Goal: Task Accomplishment & Management: Manage account settings

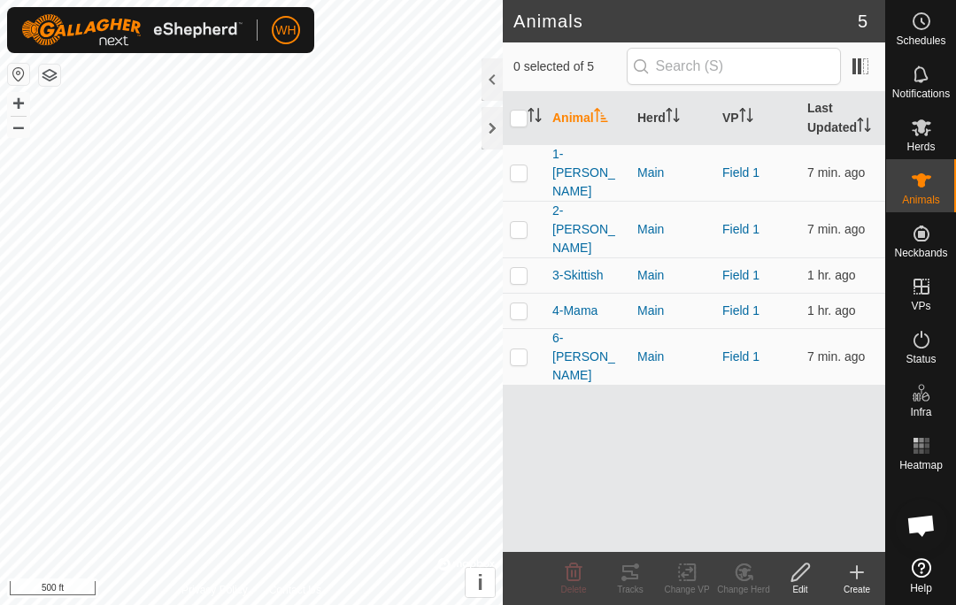
click at [515, 349] on p-checkbox at bounding box center [519, 356] width 18 height 14
checkbox input "true"
click at [524, 303] on p-checkbox at bounding box center [519, 310] width 18 height 14
checkbox input "false"
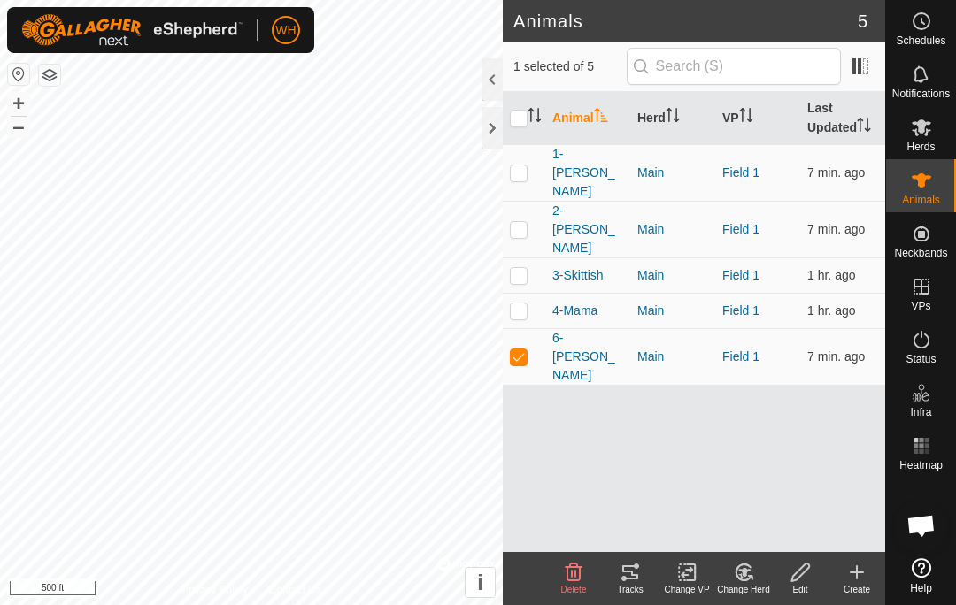
click at [521, 222] on p-checkbox at bounding box center [519, 229] width 18 height 14
checkbox input "true"
click at [519, 165] on p-checkbox at bounding box center [519, 172] width 18 height 14
checkbox input "true"
click at [524, 268] on p-checkbox at bounding box center [519, 275] width 18 height 14
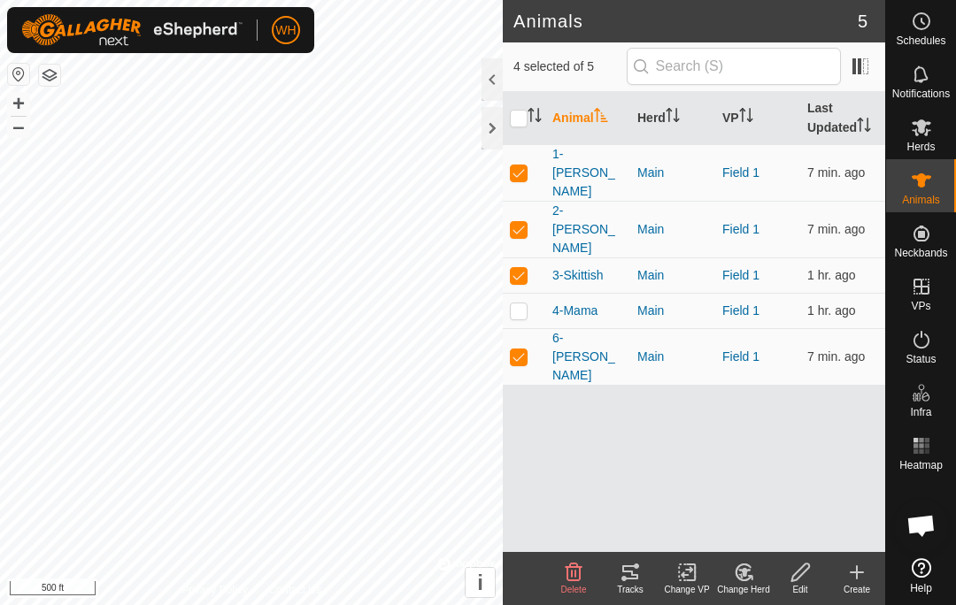
click at [523, 268] on p-checkbox at bounding box center [519, 275] width 18 height 14
click at [506, 257] on td at bounding box center [524, 274] width 42 height 35
checkbox input "true"
click at [520, 293] on td at bounding box center [524, 310] width 42 height 35
checkbox input "true"
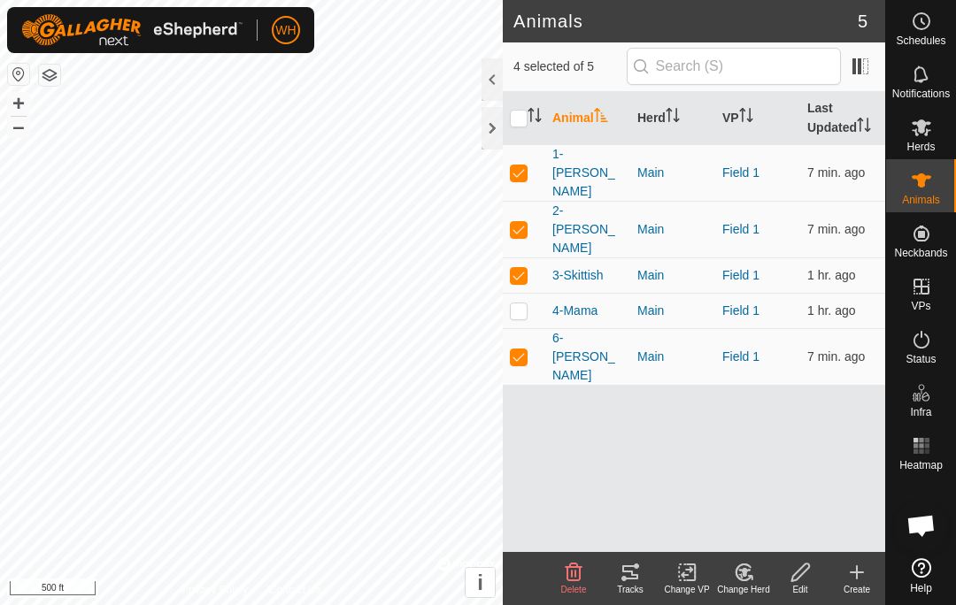
checkbox input "true"
click at [637, 574] on icon at bounding box center [630, 572] width 16 height 14
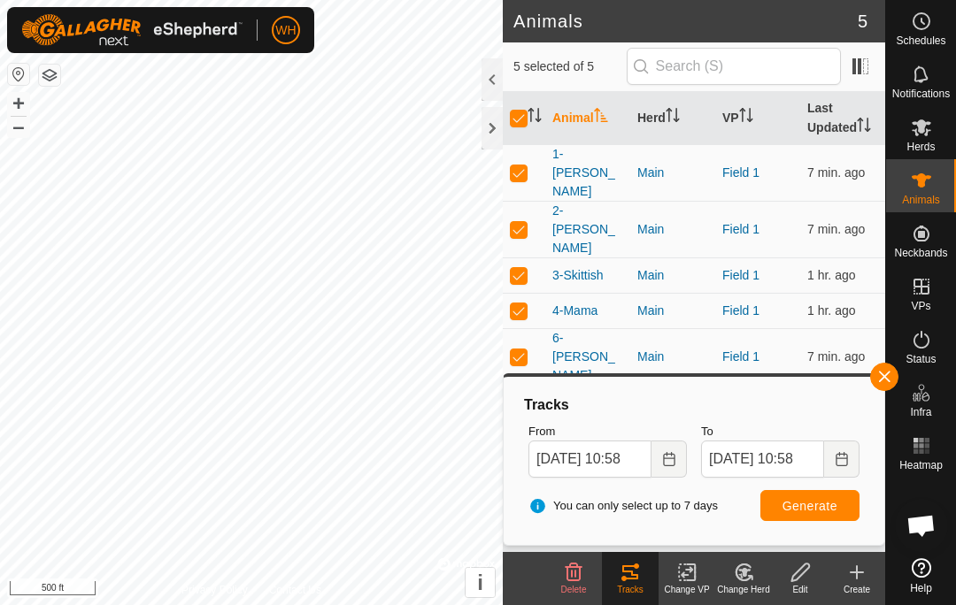
click at [888, 380] on span "button" at bounding box center [884, 377] width 14 height 14
